Goal: Entertainment & Leisure: Consume media (video, audio)

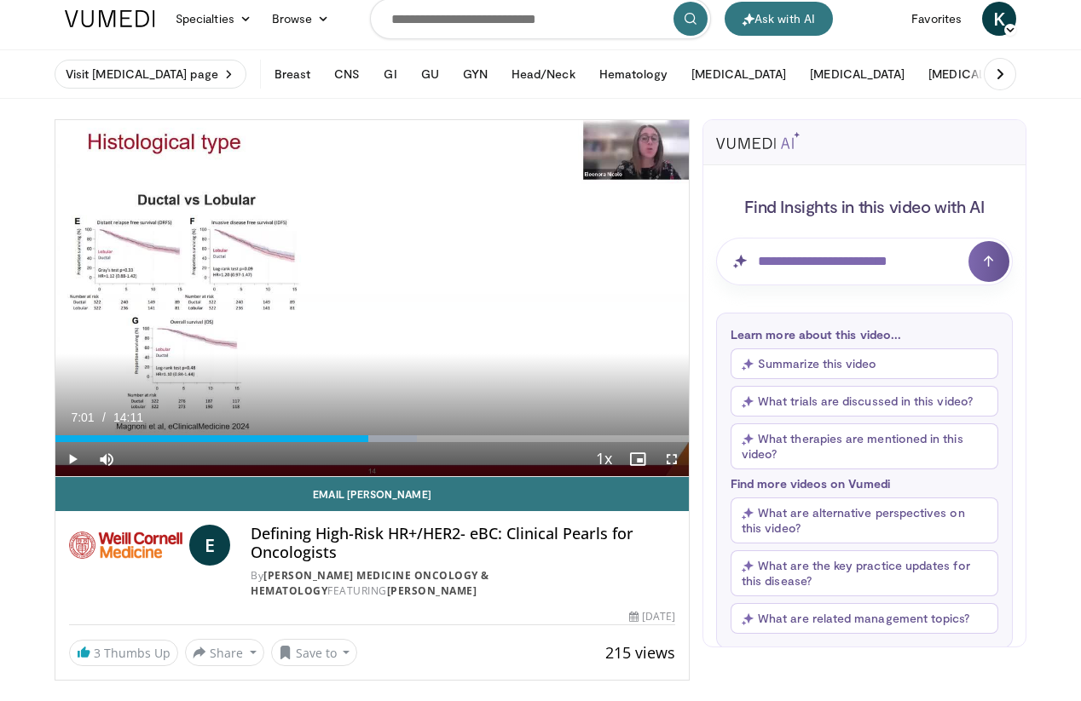
click at [73, 462] on span "Video Player" at bounding box center [72, 459] width 34 height 34
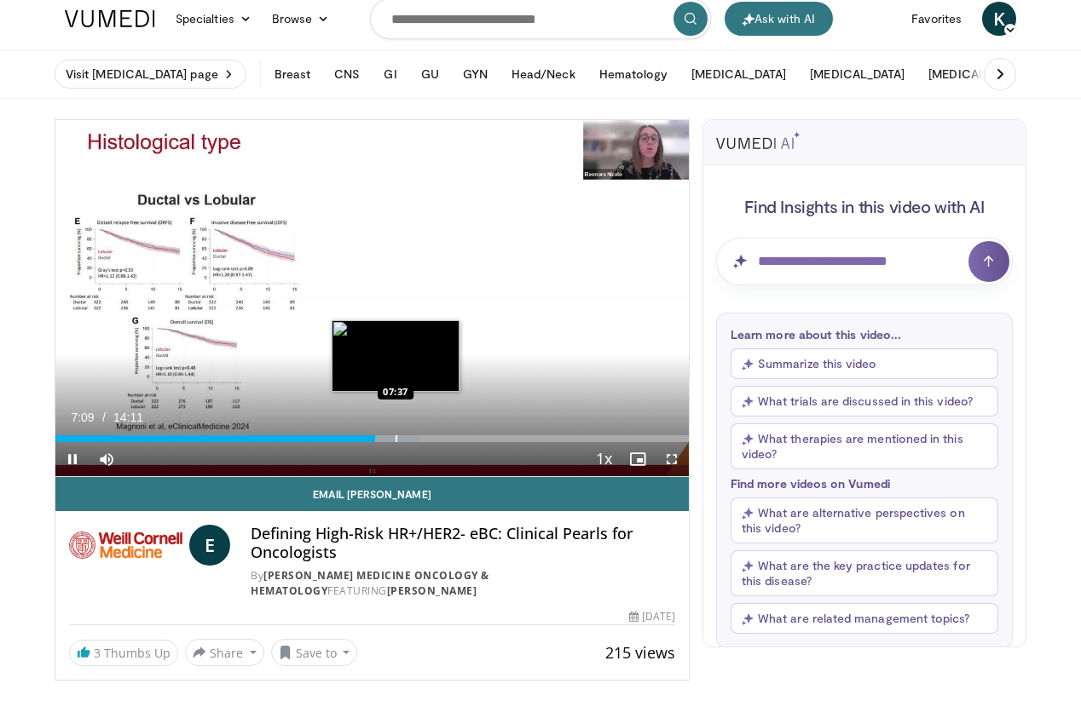
click at [395, 441] on div "Loaded : 57.51% 07:09 07:37" at bounding box center [371, 439] width 633 height 7
click at [420, 441] on div "Progress Bar" at bounding box center [421, 439] width 2 height 7
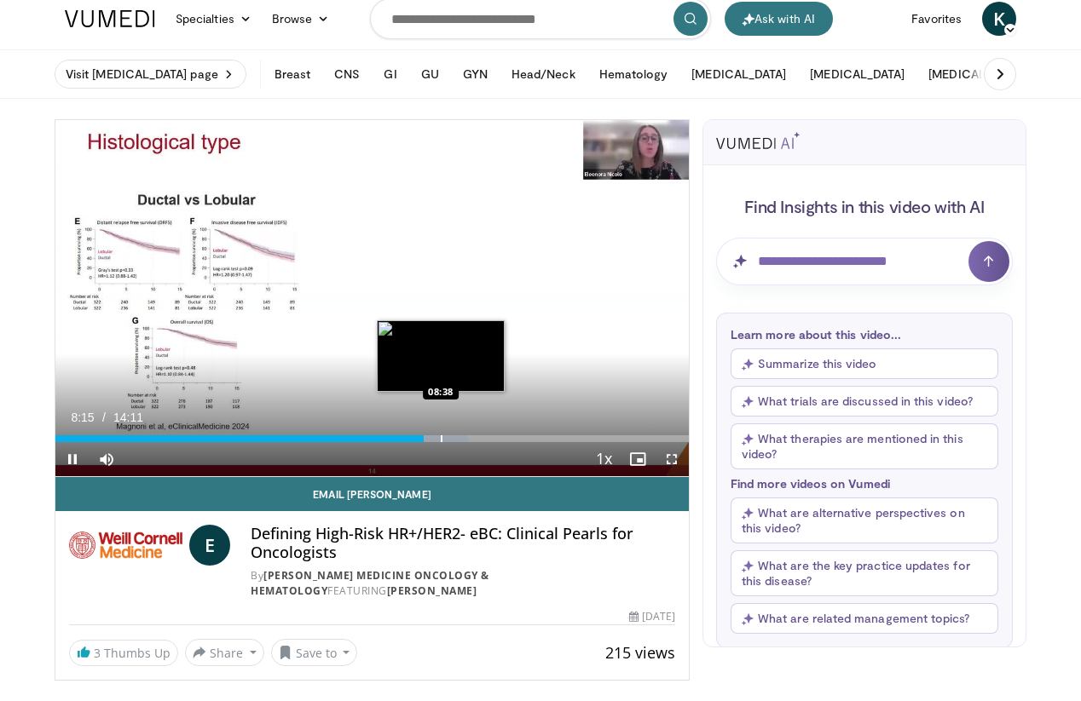
click at [440, 441] on div "Progress Bar" at bounding box center [434, 439] width 70 height 7
click at [460, 439] on div "Progress Bar" at bounding box center [461, 439] width 2 height 7
click at [470, 440] on div "Progress Bar" at bounding box center [471, 439] width 2 height 7
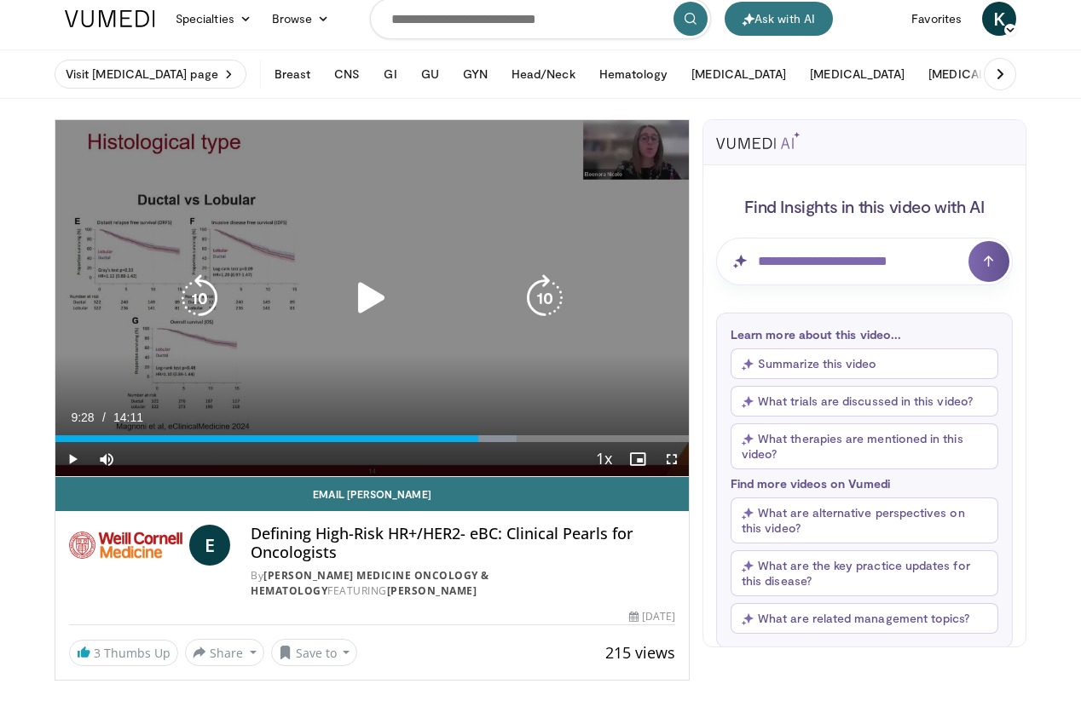
click at [477, 441] on div "Loaded : 72.77% 09:28 09:18" at bounding box center [371, 439] width 633 height 7
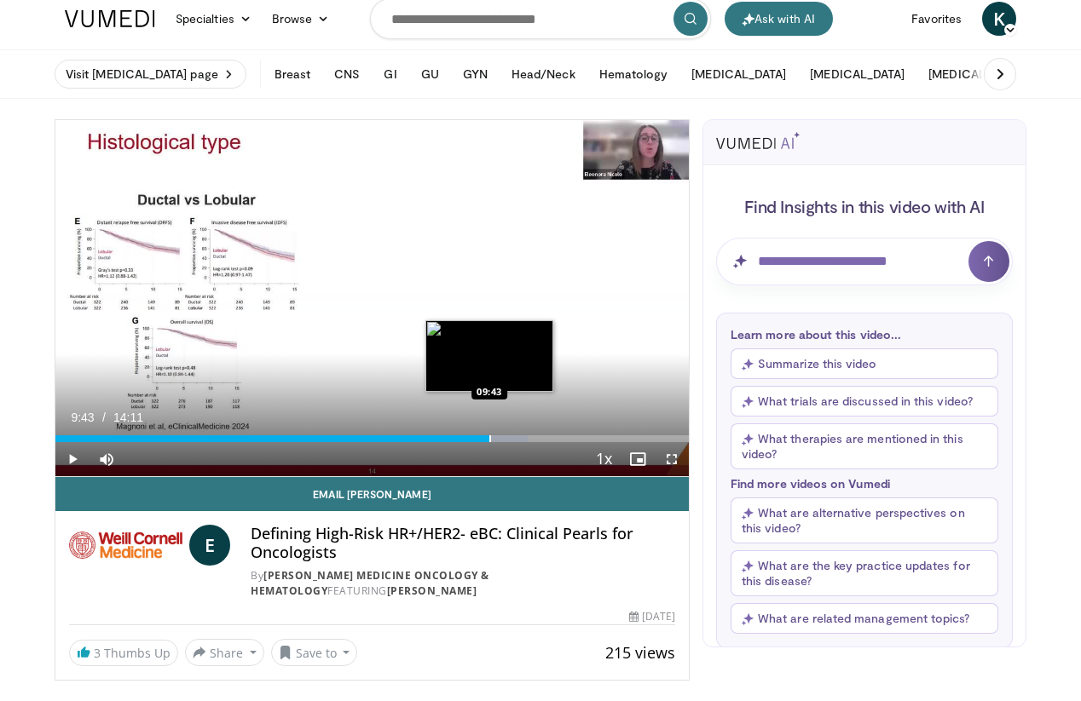
click at [488, 438] on div "Loaded : 74.52% 09:43 09:43" at bounding box center [371, 439] width 633 height 7
click at [497, 438] on div "Progress Bar" at bounding box center [498, 439] width 2 height 7
click at [505, 438] on div "Progress Bar" at bounding box center [506, 439] width 2 height 7
click at [518, 439] on div "Progress Bar" at bounding box center [518, 439] width 70 height 7
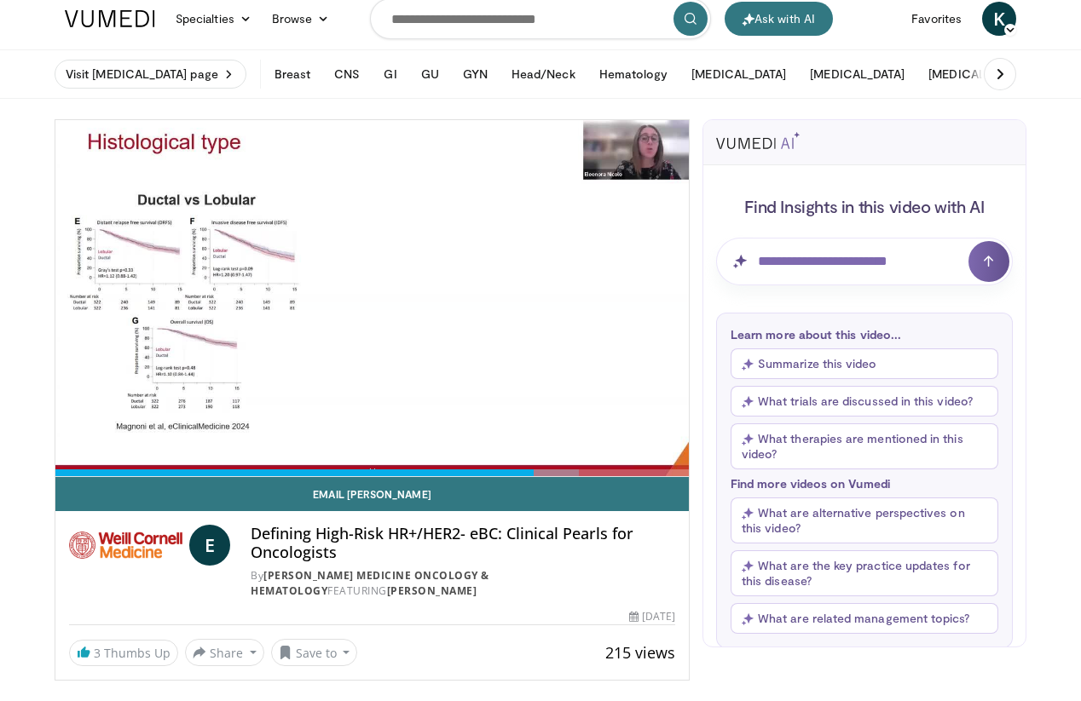
click at [76, 456] on div "10 seconds Tap to unmute" at bounding box center [371, 298] width 633 height 356
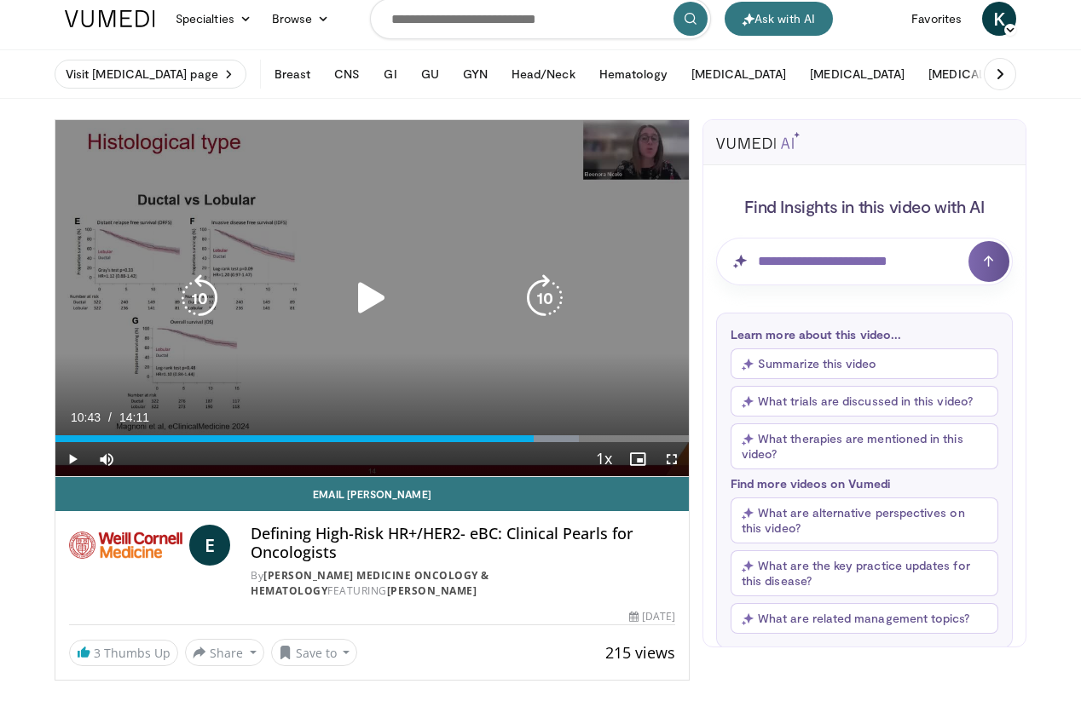
click at [381, 294] on icon "Video Player" at bounding box center [372, 298] width 48 height 48
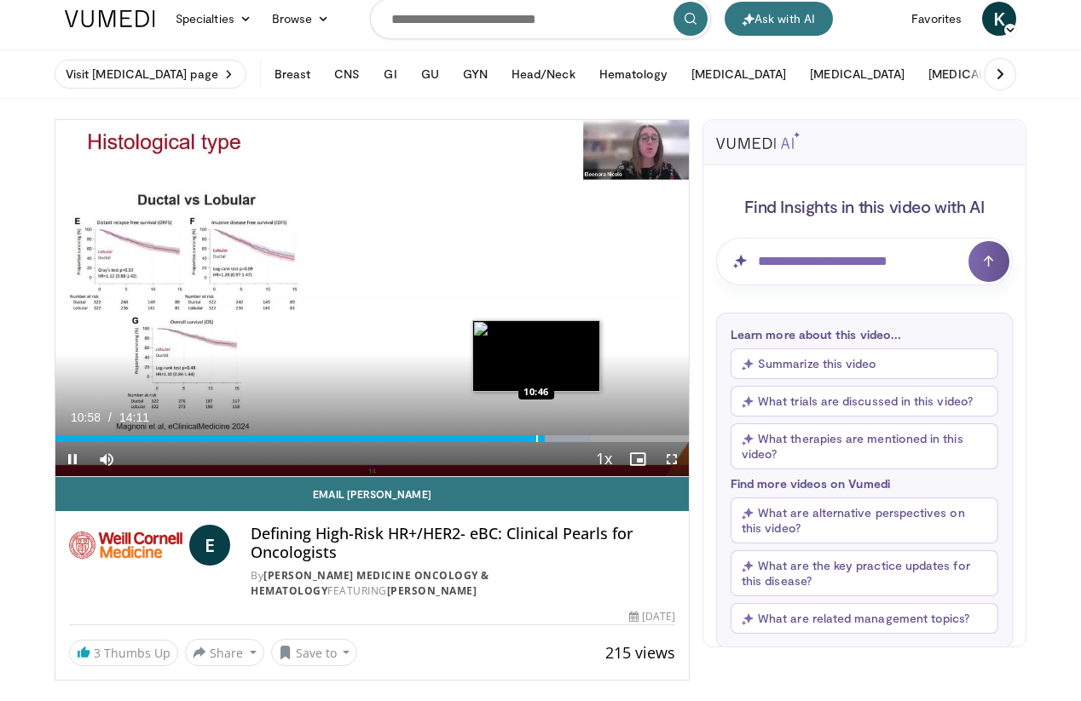
click at [536, 441] on div "Progress Bar" at bounding box center [537, 439] width 2 height 7
click at [522, 441] on div "10:48" at bounding box center [296, 439] width 482 height 7
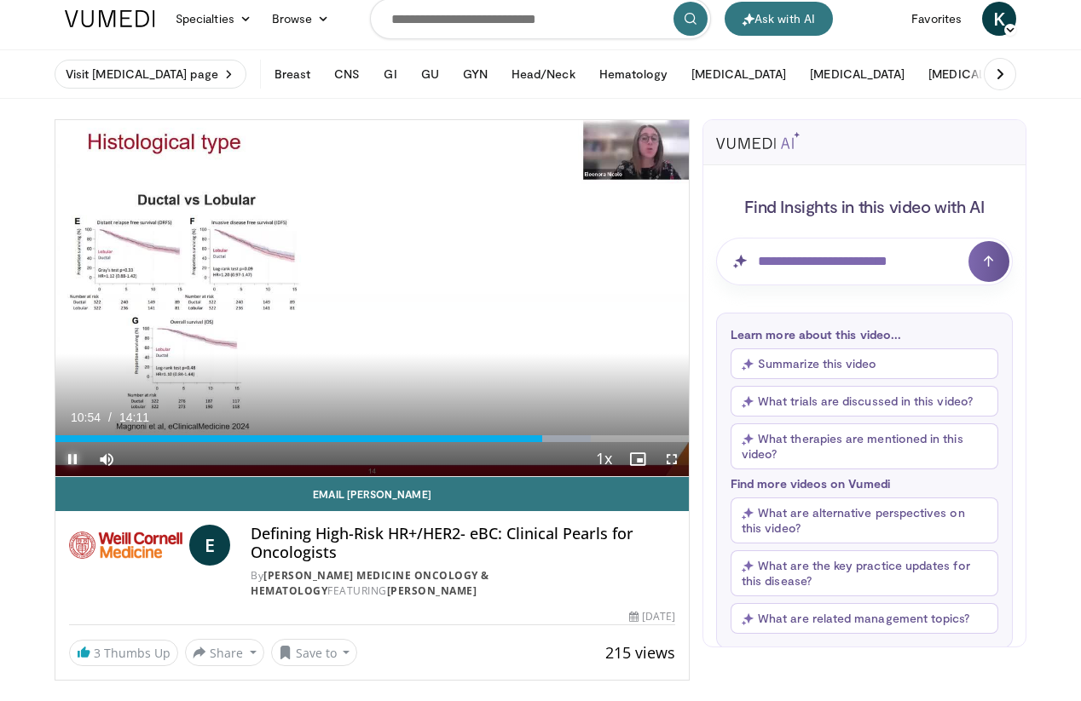
click at [69, 464] on span "Video Player" at bounding box center [72, 459] width 34 height 34
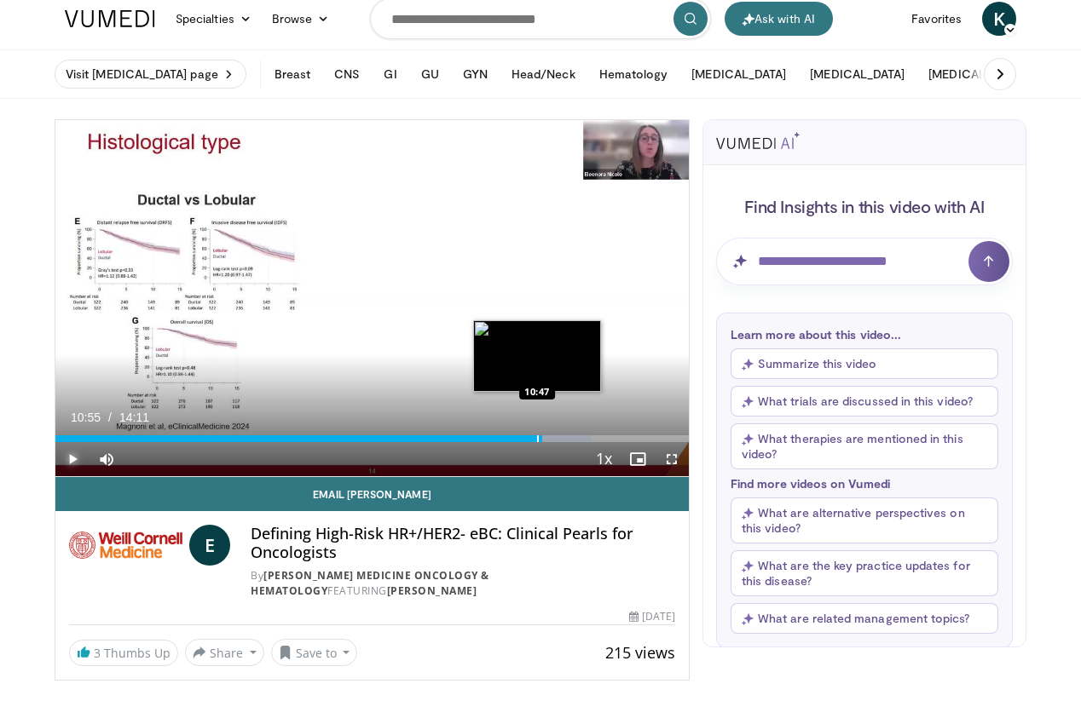
click at [537, 441] on div "Progress Bar" at bounding box center [538, 439] width 2 height 7
click at [528, 436] on div "Progress Bar" at bounding box center [529, 439] width 2 height 7
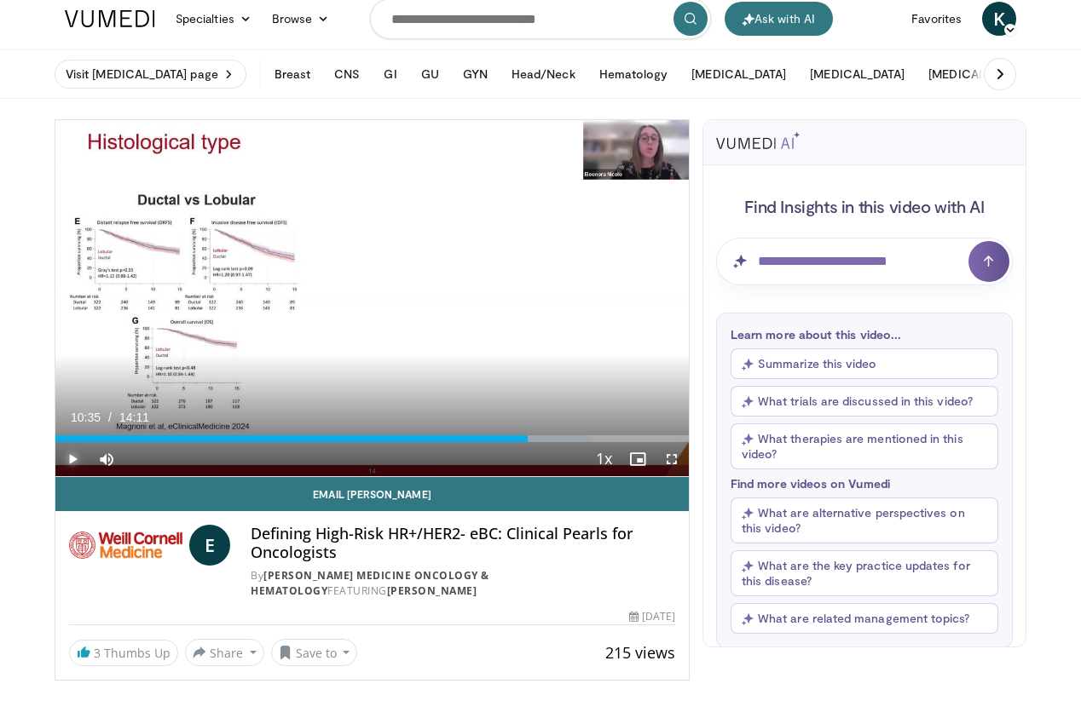
click at [72, 458] on span "Video Player" at bounding box center [72, 459] width 34 height 34
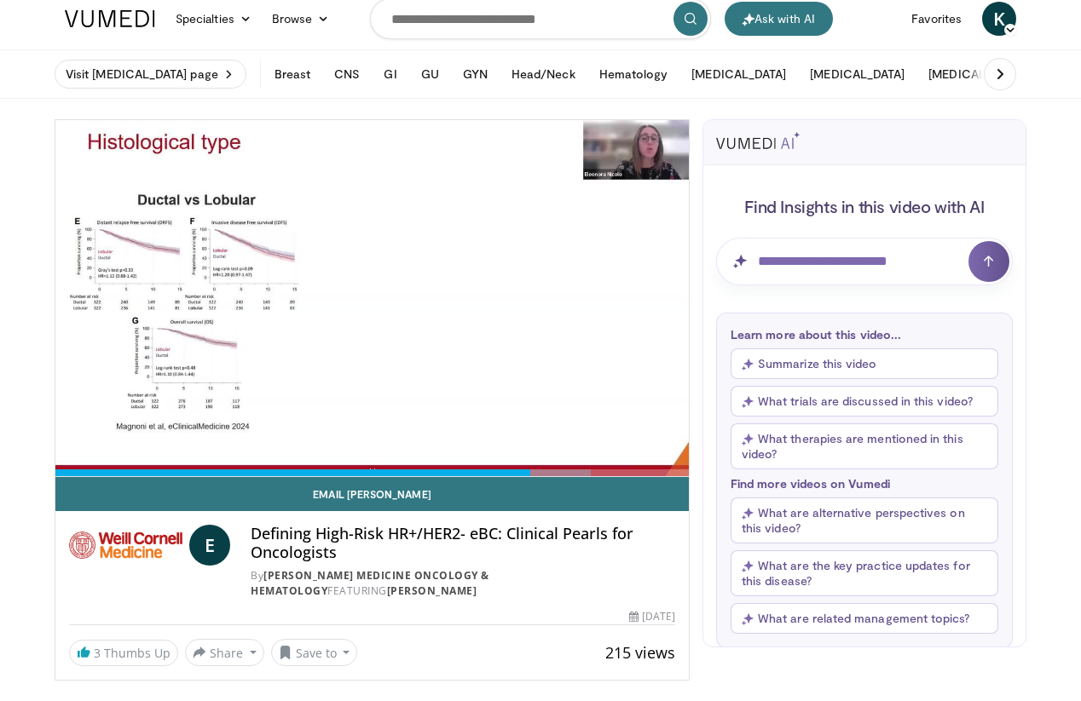
click at [517, 442] on video-js "**********" at bounding box center [371, 298] width 633 height 357
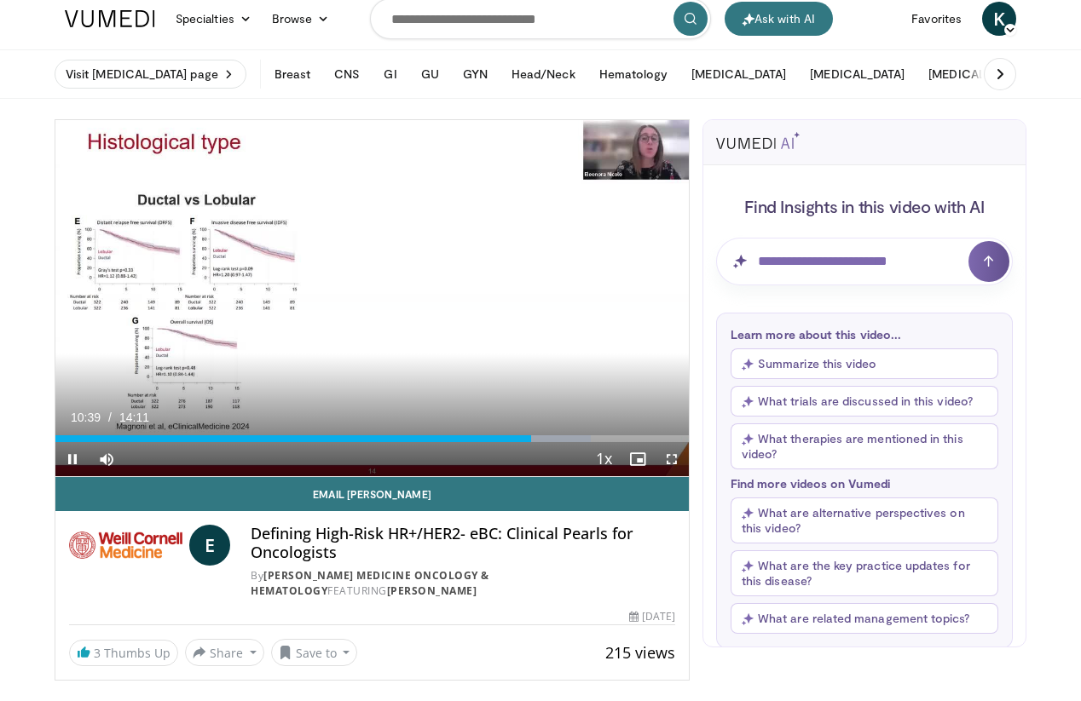
click at [517, 442] on div "Video Player" at bounding box center [355, 459] width 463 height 34
click at [510, 443] on div "Video Player" at bounding box center [355, 459] width 463 height 34
click at [673, 467] on span "Video Player" at bounding box center [672, 459] width 34 height 34
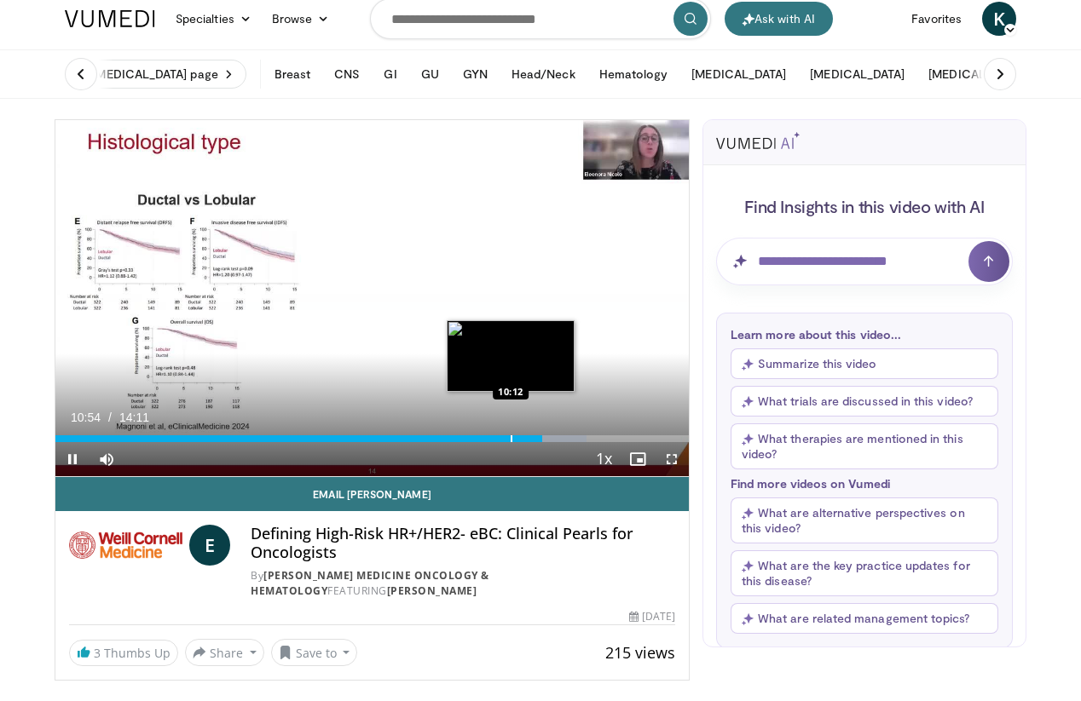
click at [511, 438] on div "Progress Bar" at bounding box center [512, 439] width 2 height 7
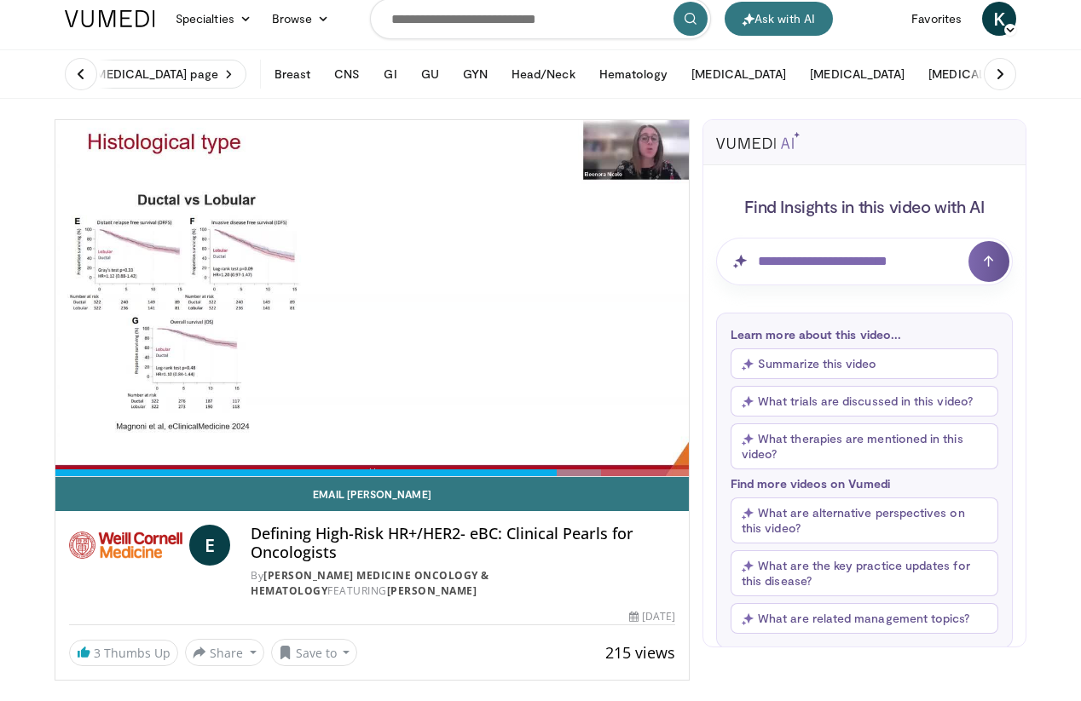
click at [527, 438] on video-js "**********" at bounding box center [371, 298] width 633 height 357
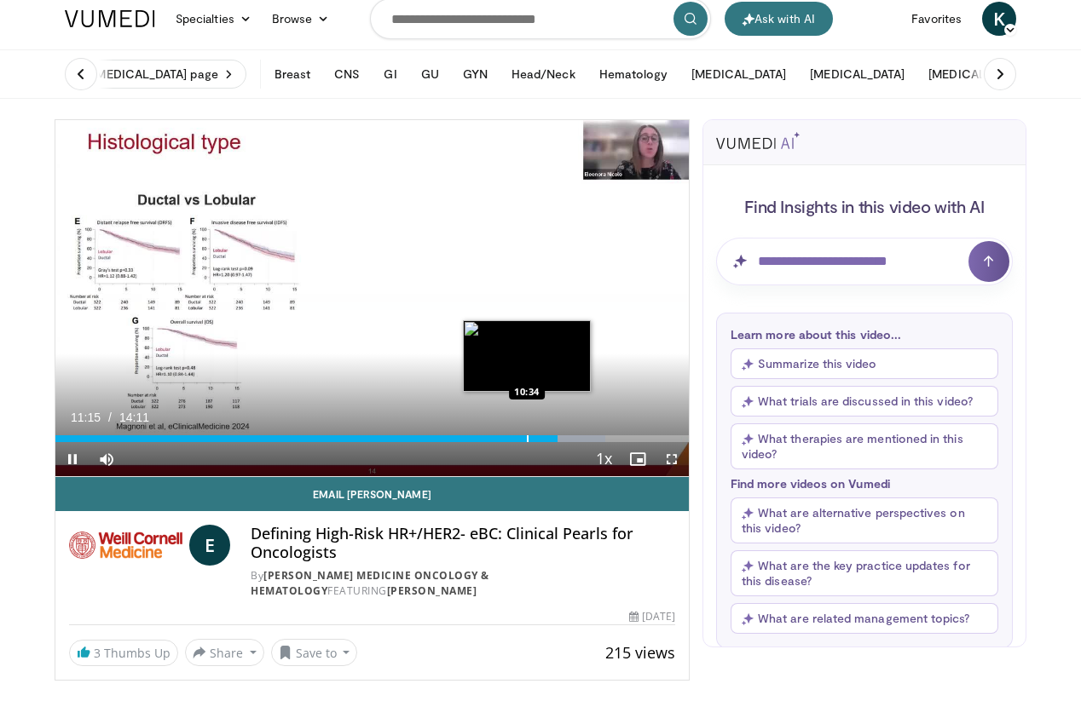
click at [527, 441] on div "Progress Bar" at bounding box center [528, 439] width 2 height 7
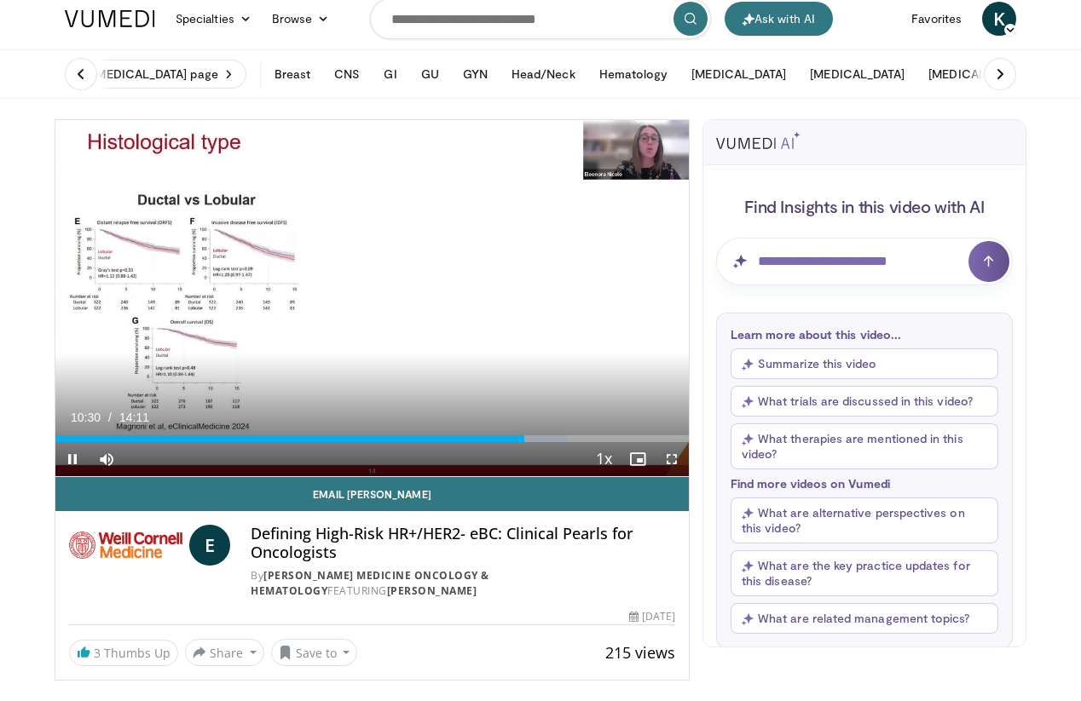
click at [516, 443] on div "Video Player" at bounding box center [355, 459] width 463 height 34
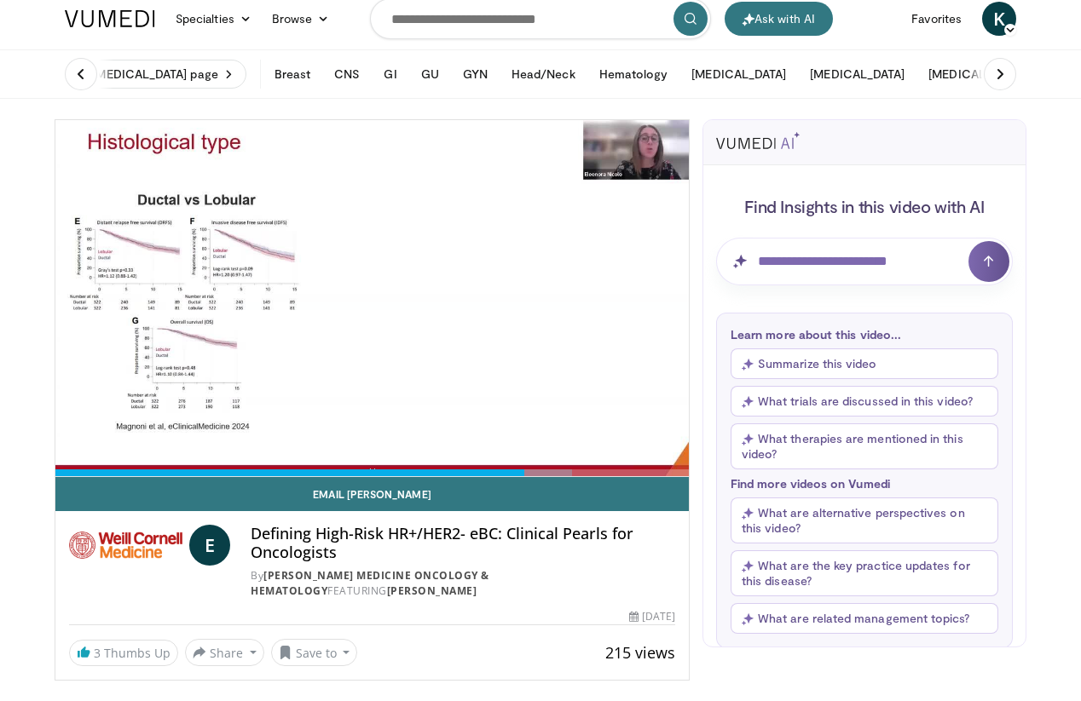
click at [516, 443] on video-js "**********" at bounding box center [371, 298] width 633 height 357
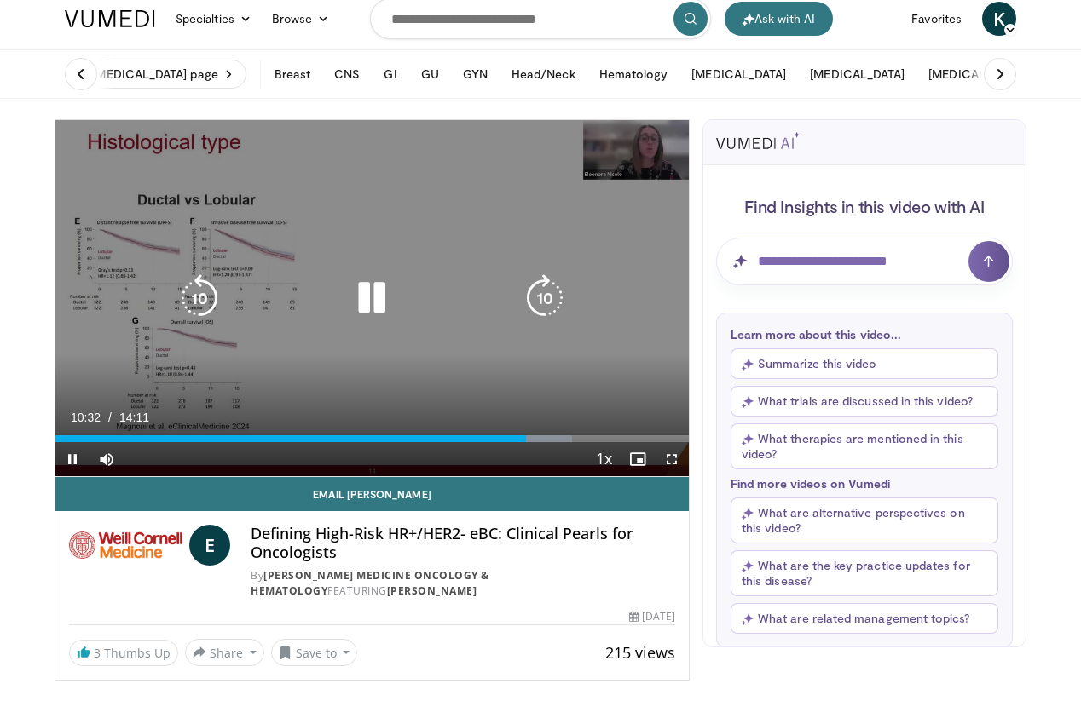
click at [199, 301] on icon "Video Player" at bounding box center [200, 298] width 48 height 48
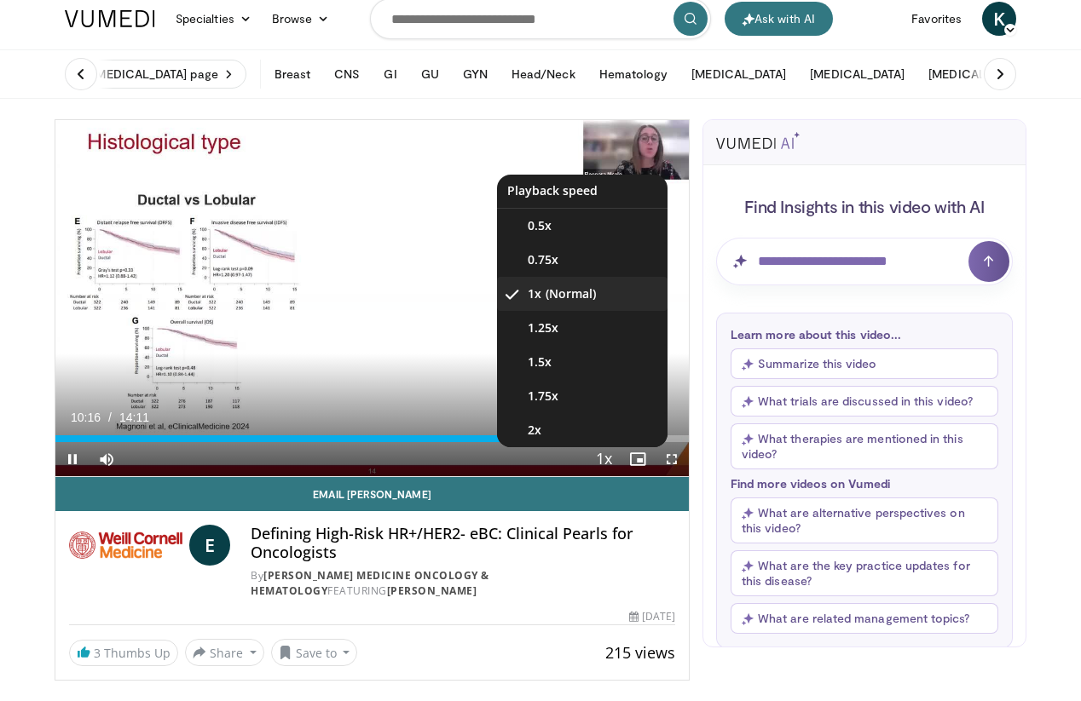
click at [603, 458] on span "Video Player" at bounding box center [603, 460] width 24 height 34
click at [546, 233] on span "0.5x" at bounding box center [540, 225] width 24 height 17
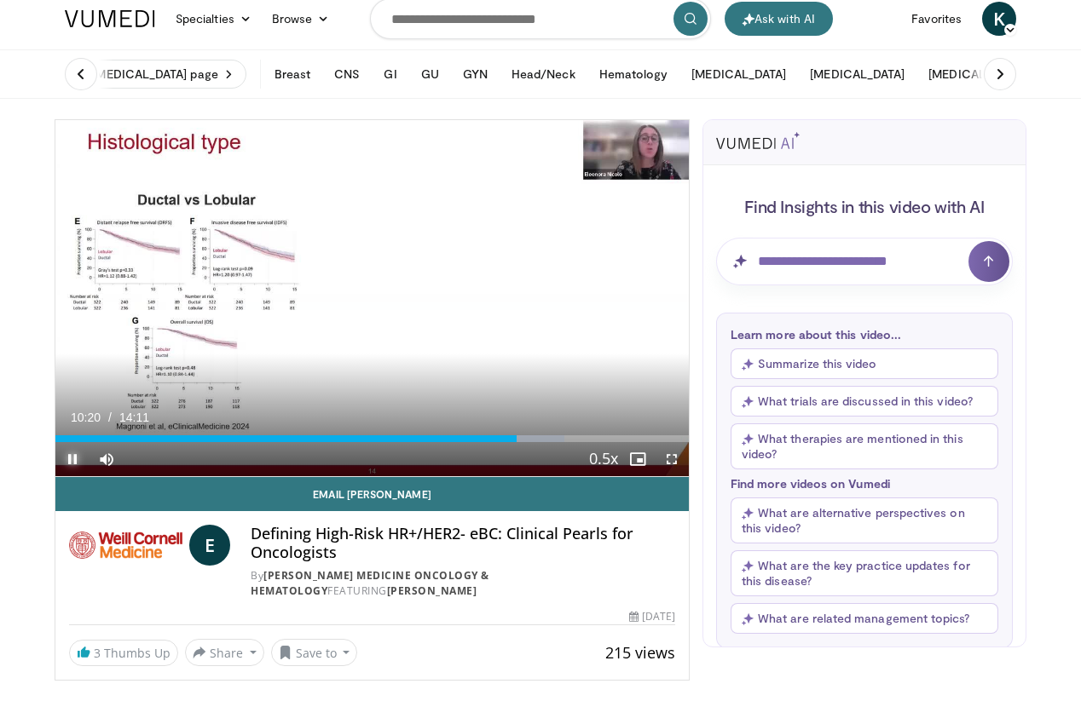
click at [74, 464] on span "Video Player" at bounding box center [72, 459] width 34 height 34
click at [68, 452] on span "Video Player" at bounding box center [72, 459] width 34 height 34
click at [78, 456] on span "Video Player" at bounding box center [72, 459] width 34 height 34
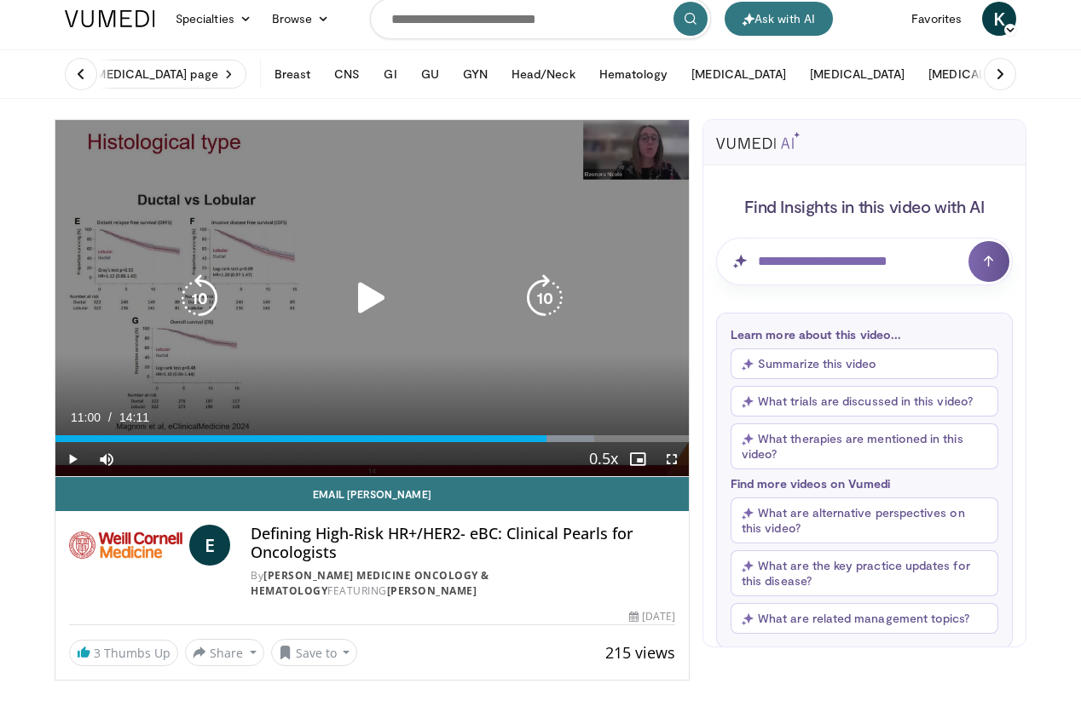
click at [372, 312] on icon "Video Player" at bounding box center [372, 298] width 48 height 48
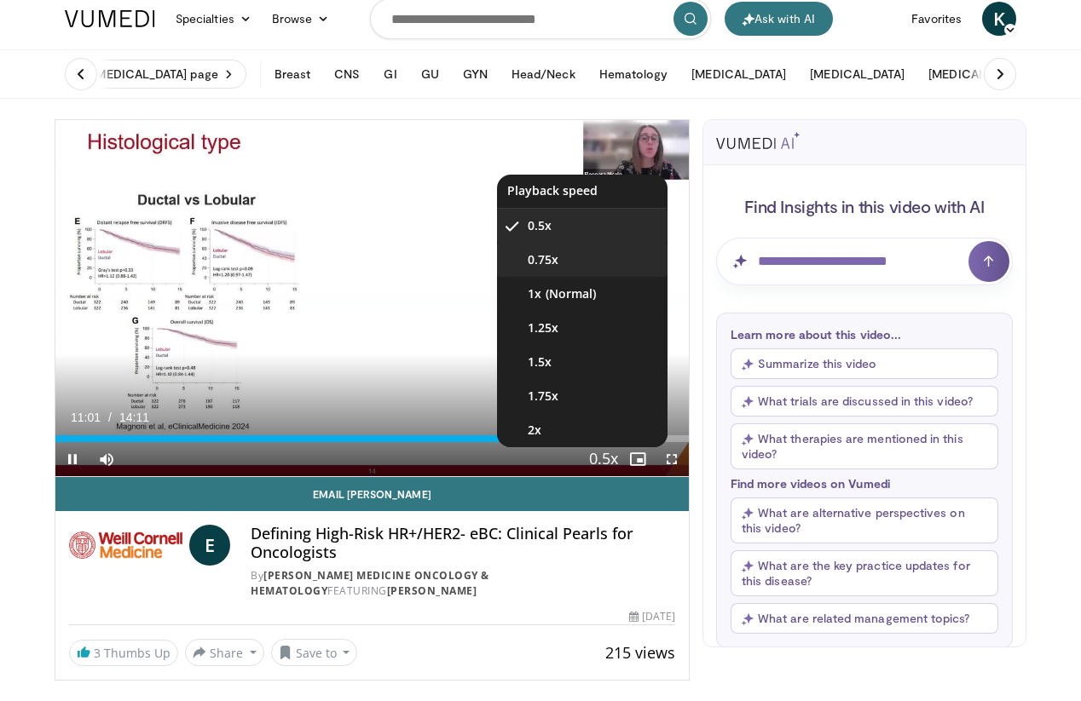
click at [544, 266] on span "0.75x" at bounding box center [543, 259] width 31 height 17
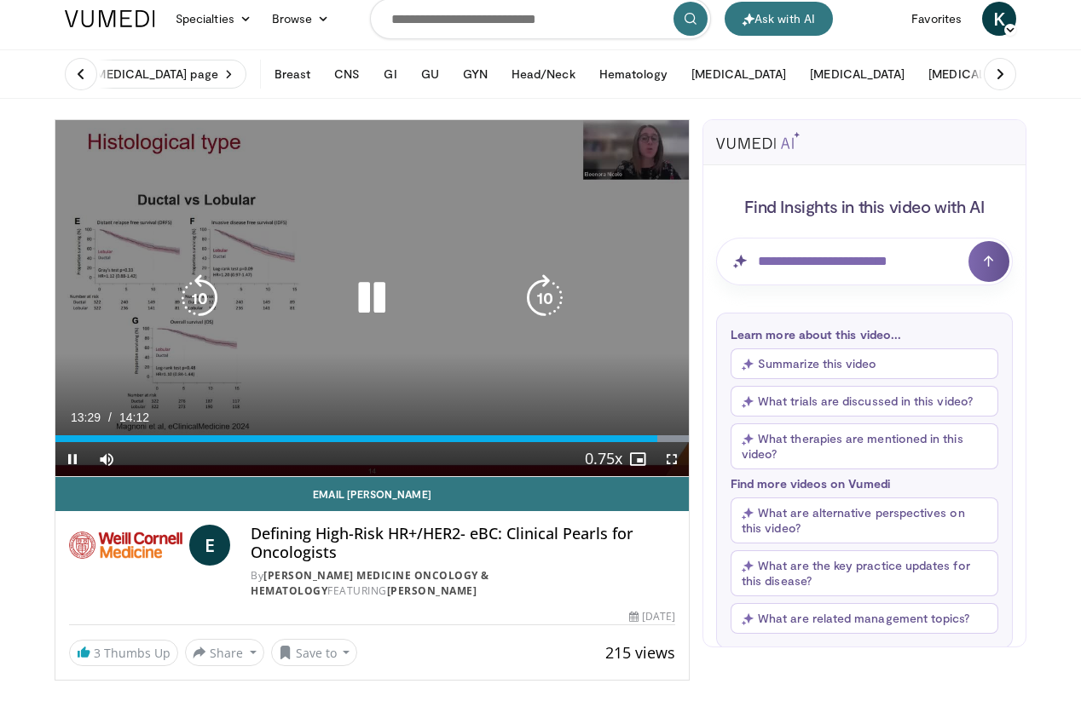
click at [373, 300] on icon "Video Player" at bounding box center [372, 298] width 48 height 48
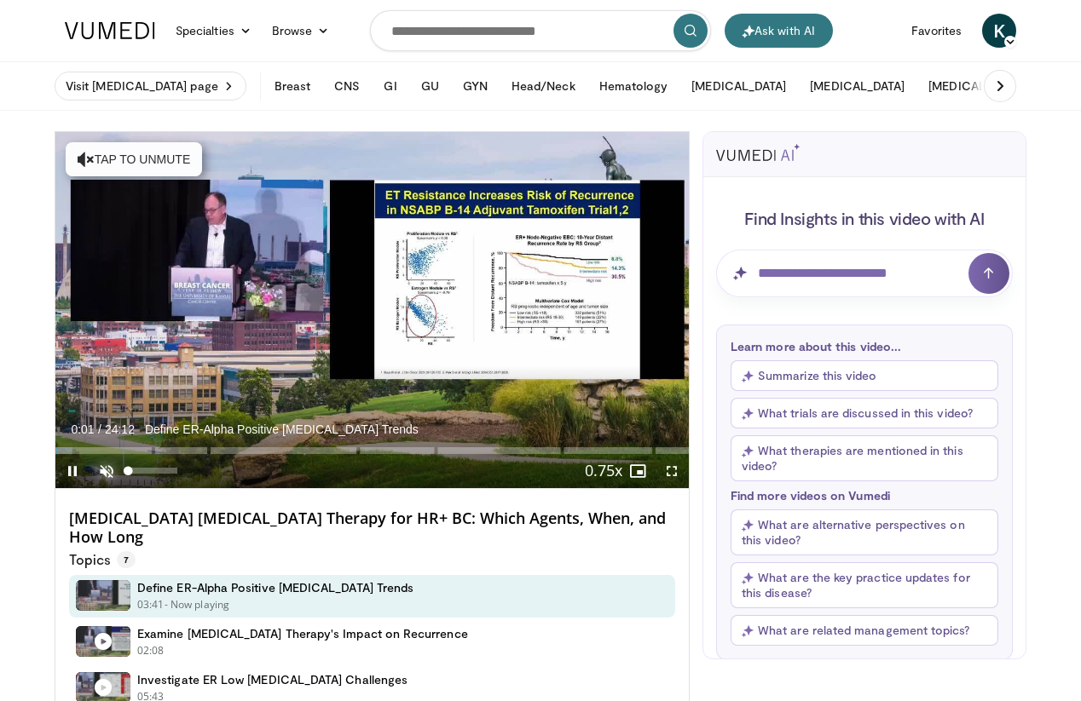
click at [108, 466] on span "Video Player" at bounding box center [106, 471] width 34 height 34
click at [70, 473] on span "Video Player" at bounding box center [72, 471] width 34 height 34
click at [74, 469] on span "Video Player" at bounding box center [72, 471] width 34 height 34
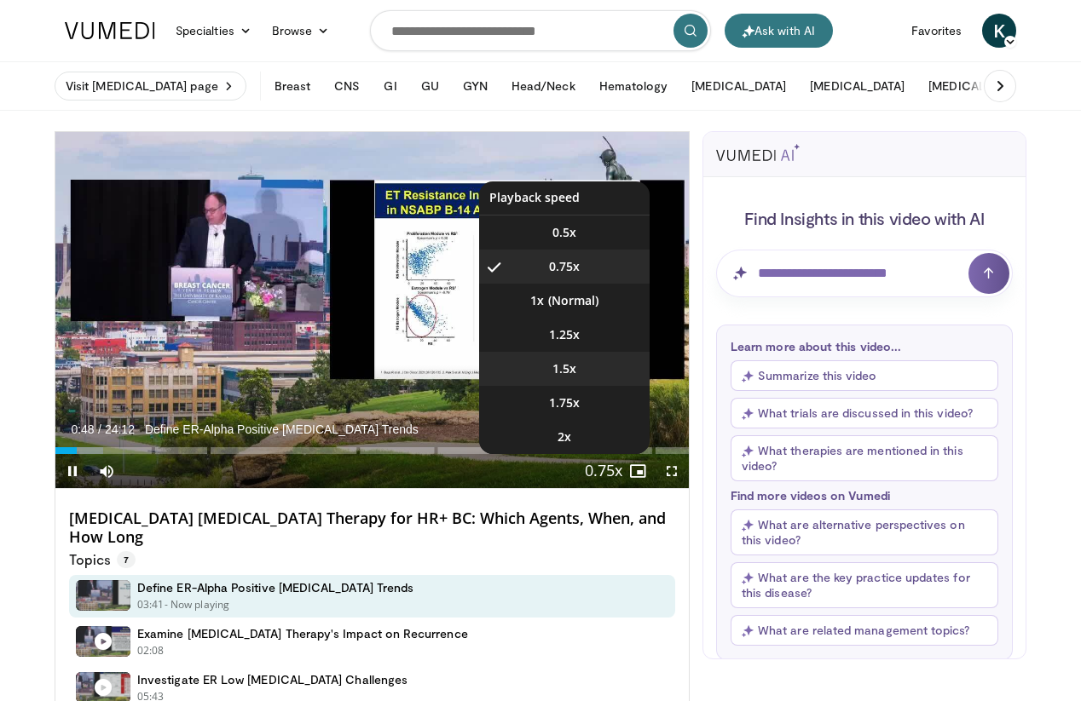
click at [569, 368] on span "1.5x" at bounding box center [564, 369] width 24 height 17
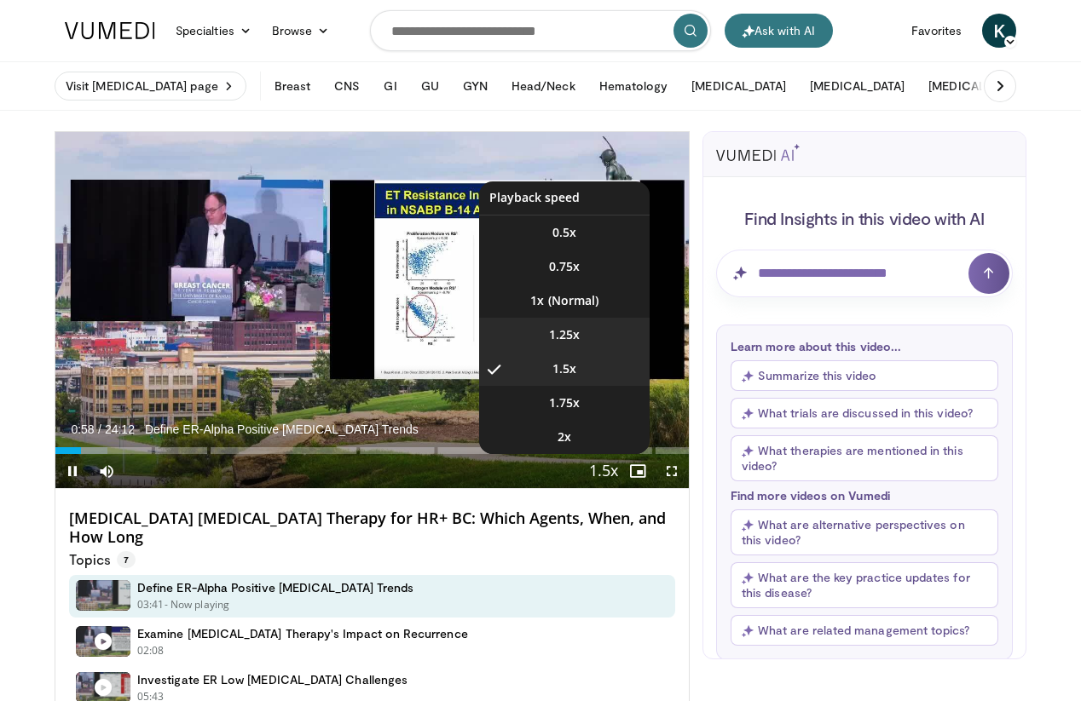
click at [594, 328] on li "1.25x" at bounding box center [564, 335] width 170 height 34
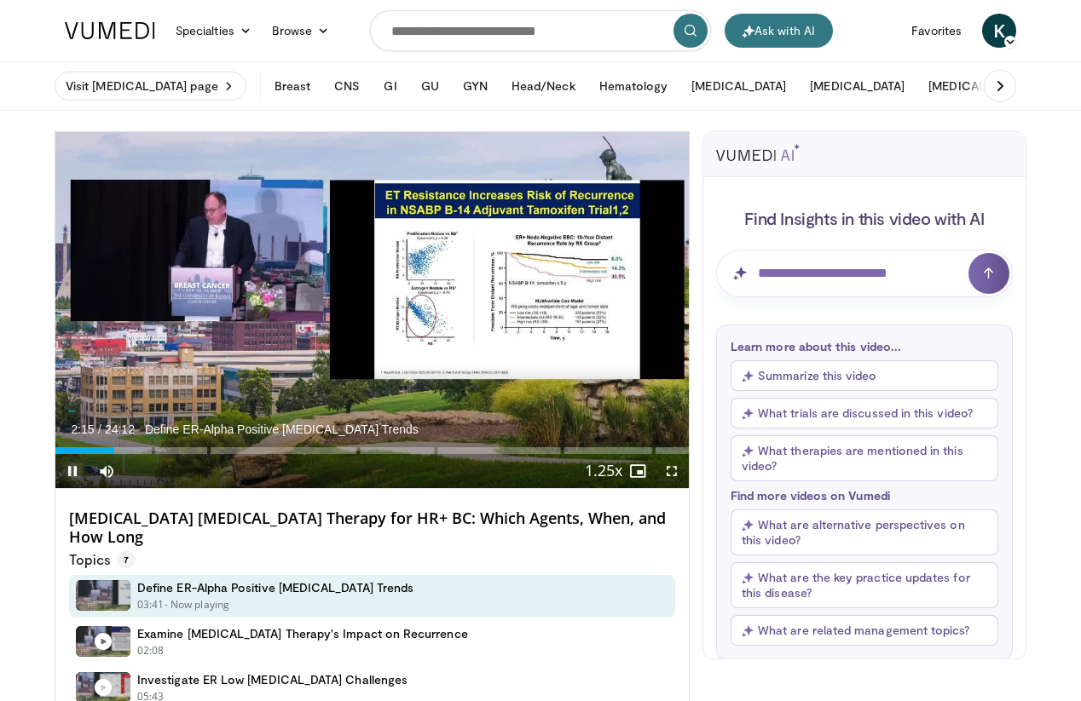
click at [76, 475] on span "Video Player" at bounding box center [72, 471] width 34 height 34
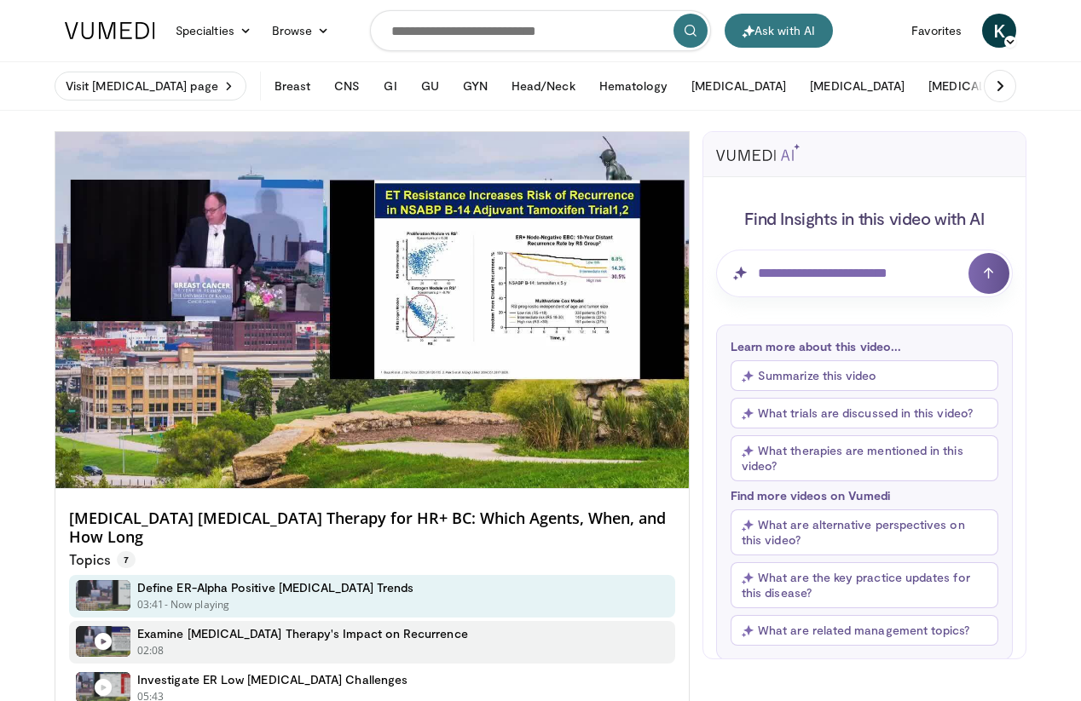
click at [188, 643] on div "02:08 - Now playing" at bounding box center [302, 650] width 331 height 15
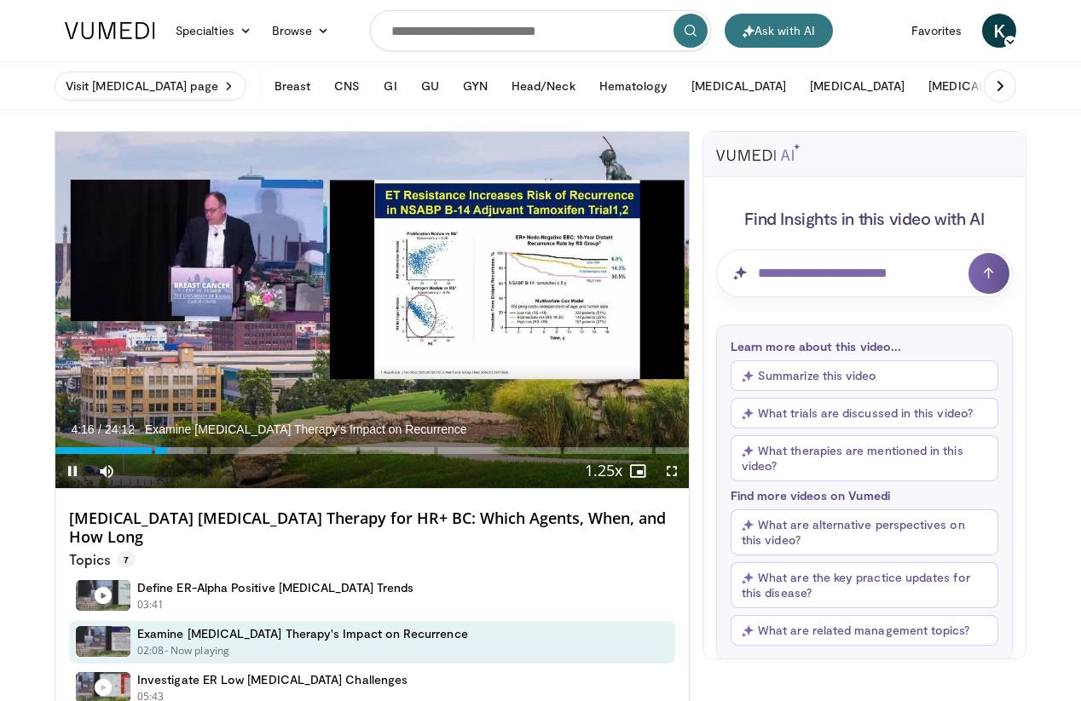
click at [73, 470] on span "Video Player" at bounding box center [72, 471] width 34 height 34
